Goal: Navigation & Orientation: Find specific page/section

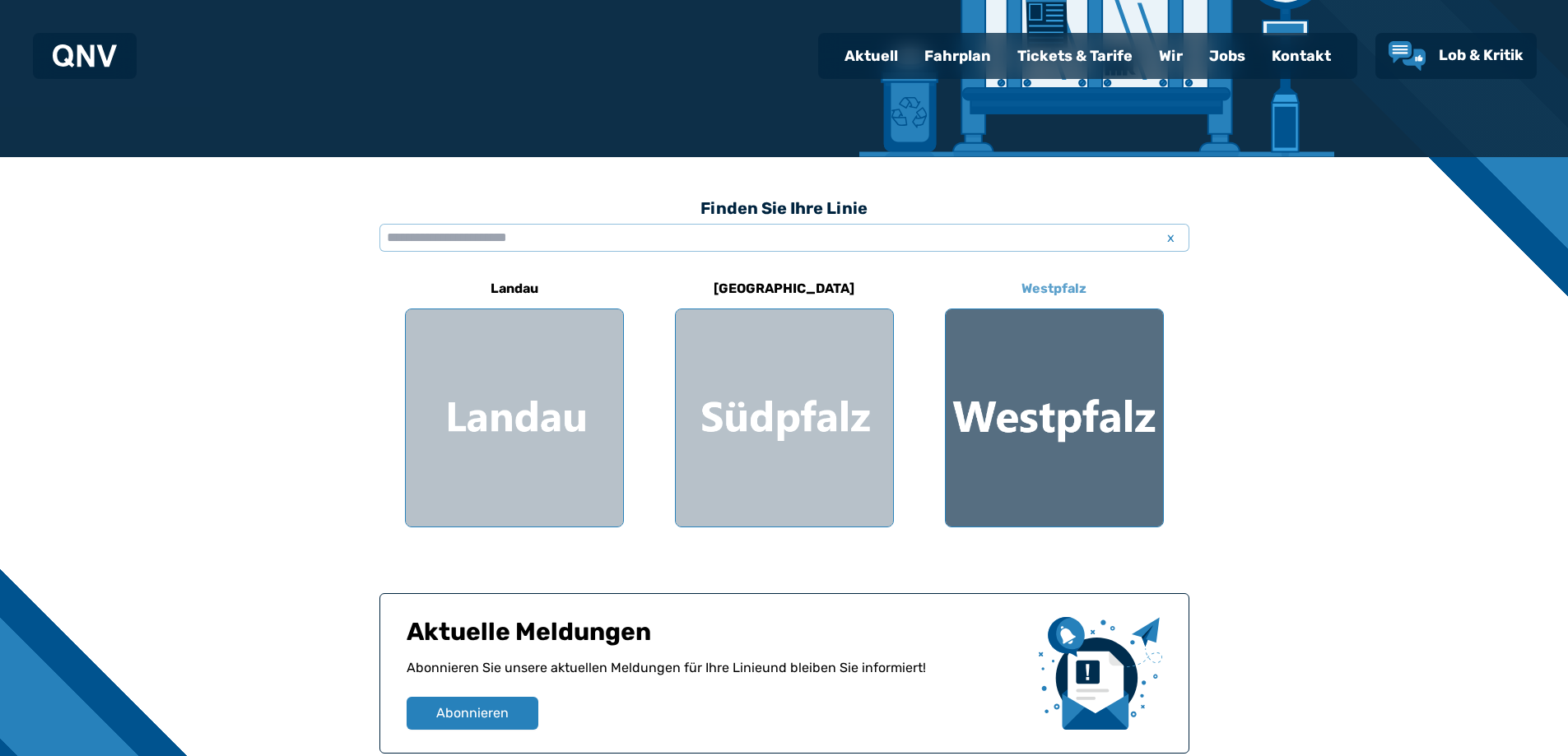
scroll to position [303, 0]
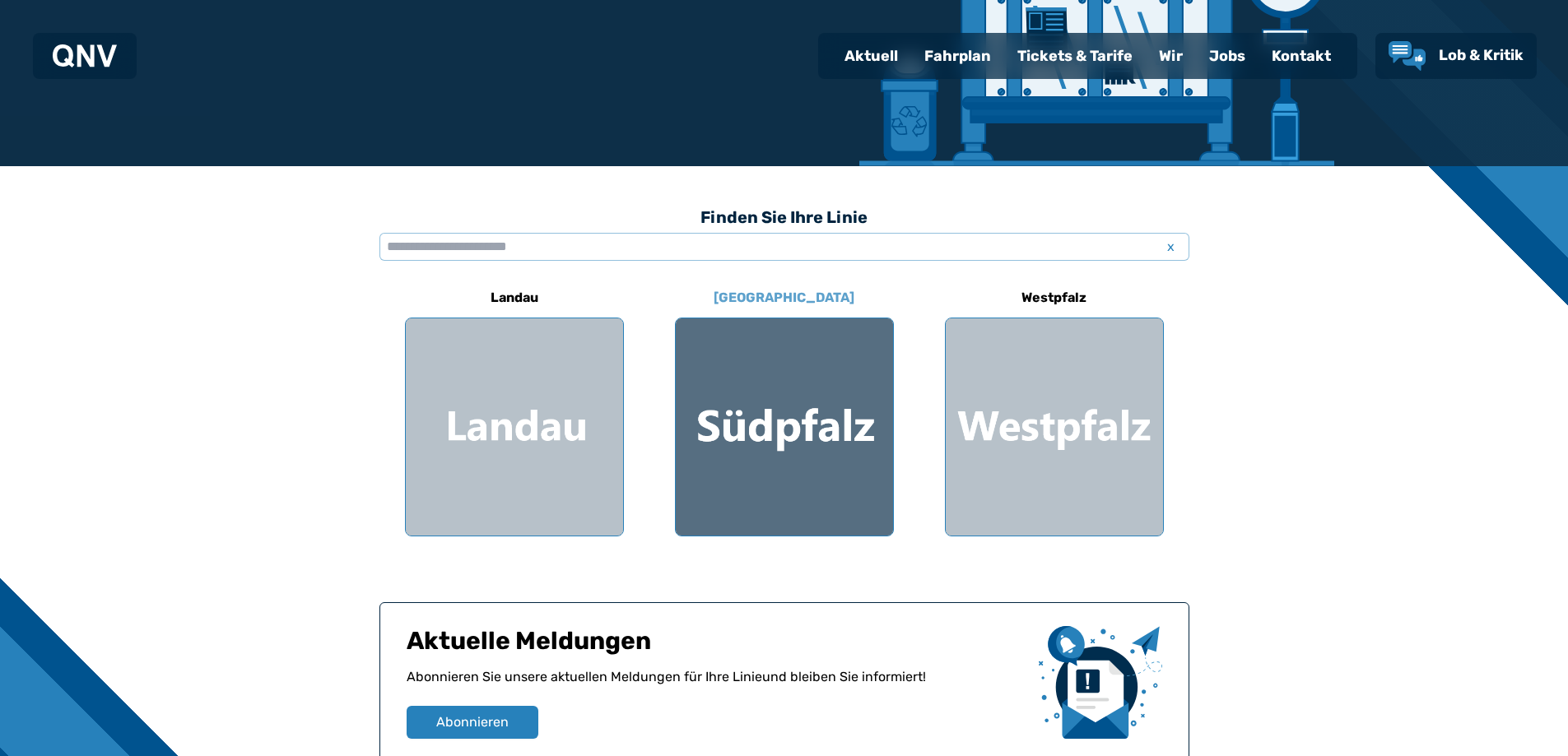
click at [789, 366] on div at bounding box center [784, 427] width 218 height 218
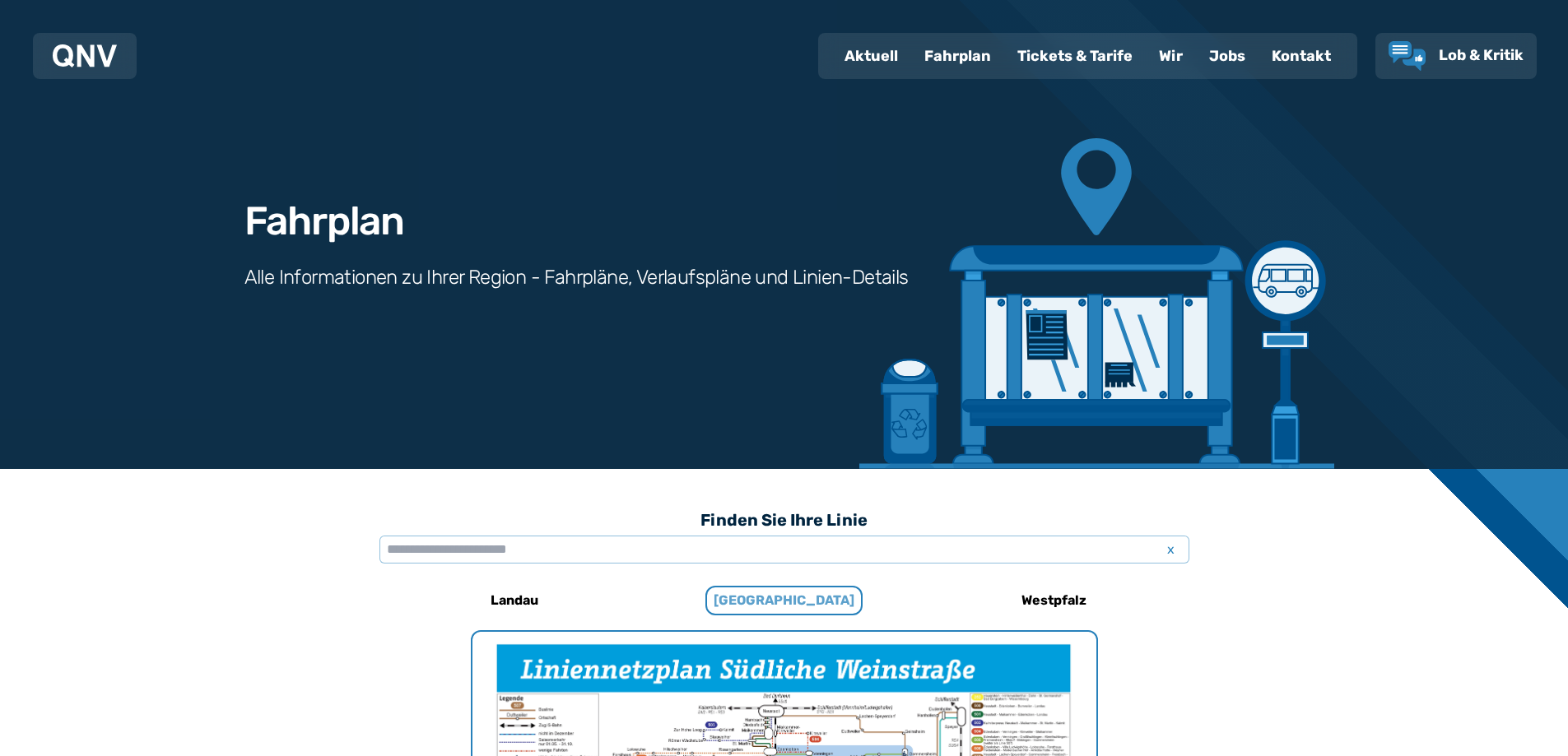
click at [959, 52] on div "Fahrplan" at bounding box center [957, 55] width 93 height 42
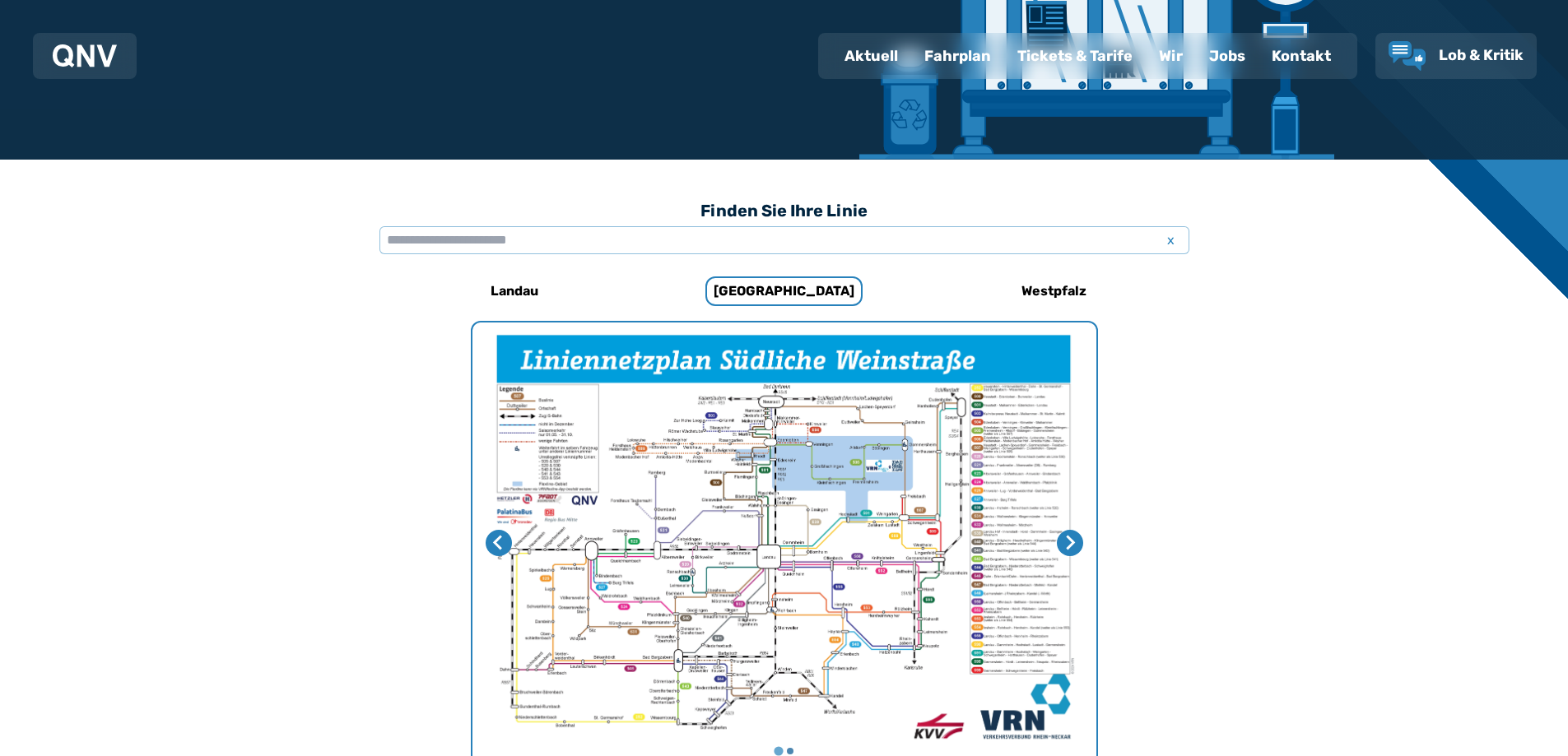
scroll to position [507, 0]
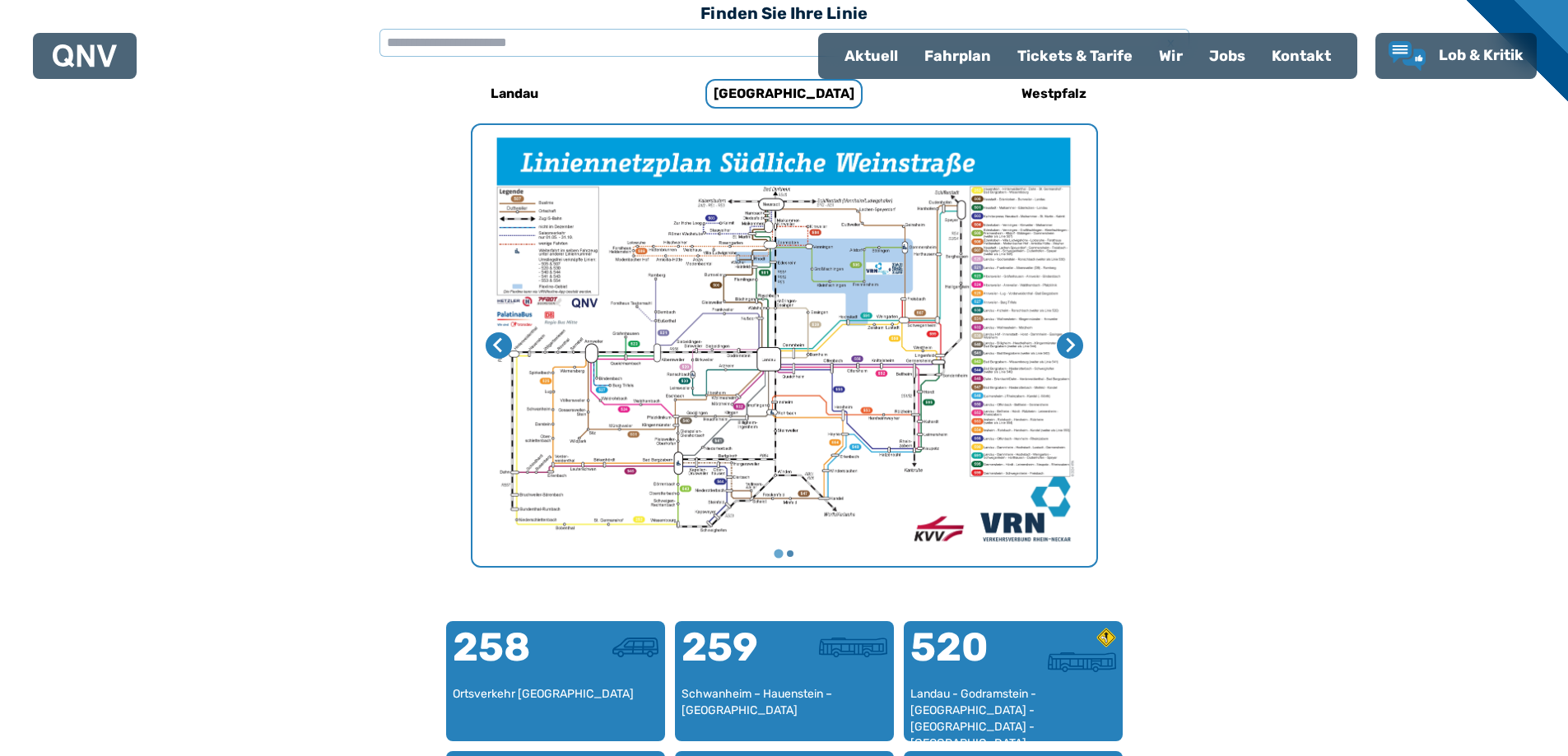
scroll to position [303, 0]
